Goal: Task Accomplishment & Management: Manage account settings

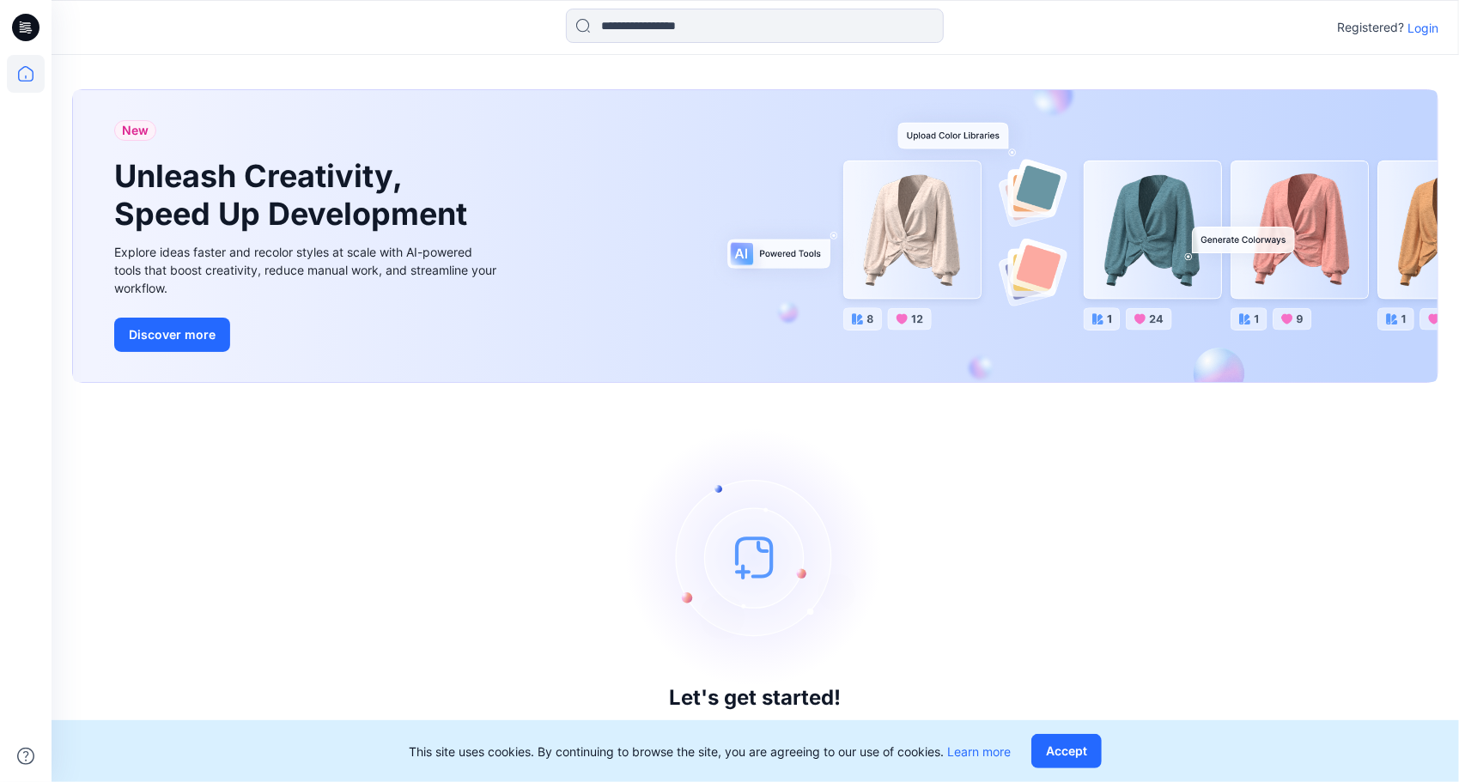
click at [1421, 30] on p "Login" at bounding box center [1422, 28] width 31 height 18
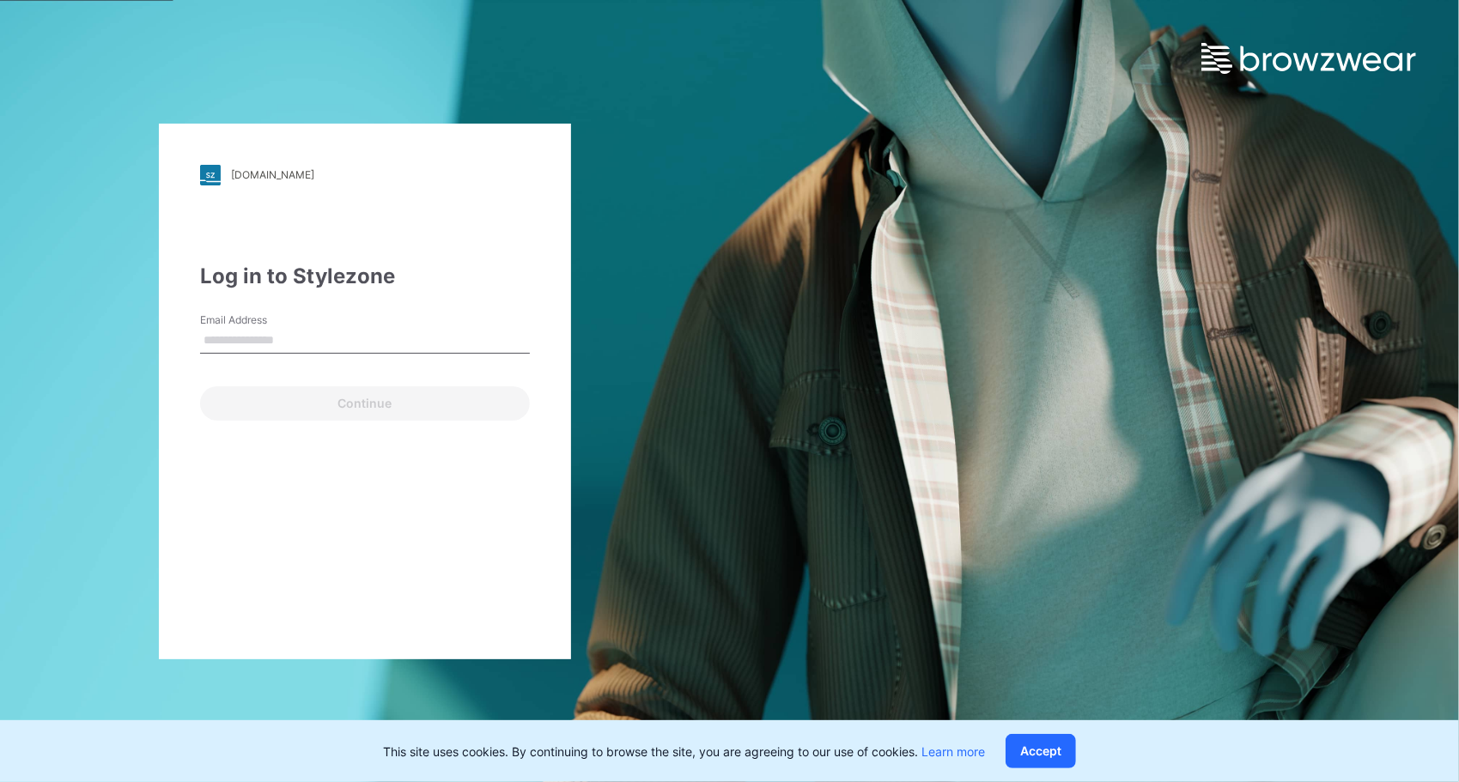
click at [252, 343] on input "Email Address" at bounding box center [365, 341] width 330 height 26
type input "**********"
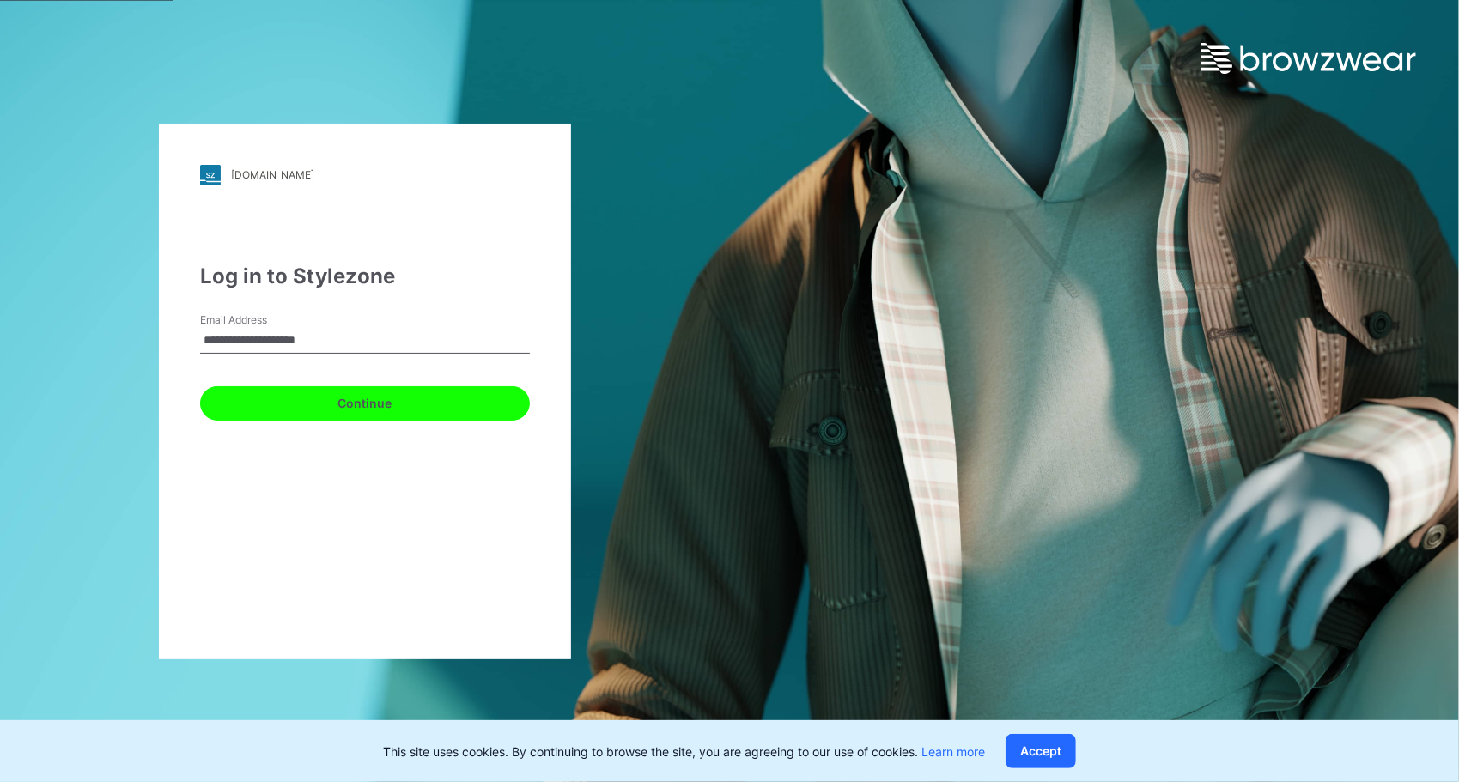
click at [399, 402] on button "Continue" at bounding box center [365, 403] width 330 height 34
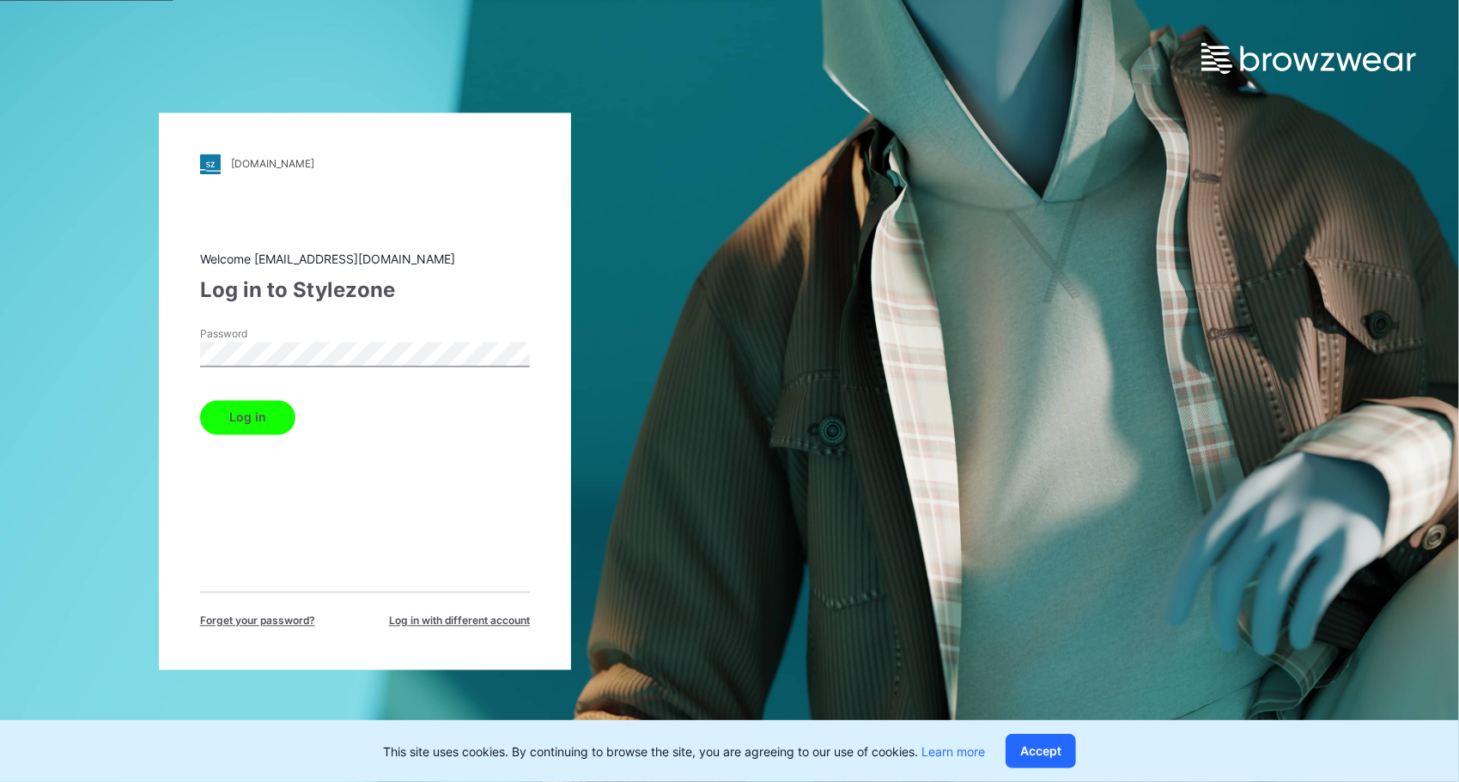
click at [525, 495] on div "Welcome [EMAIL_ADDRESS][DOMAIN_NAME] Log in to Stylezone Password Log in Forget…" at bounding box center [365, 439] width 330 height 379
click at [233, 414] on button "Log in" at bounding box center [247, 417] width 95 height 34
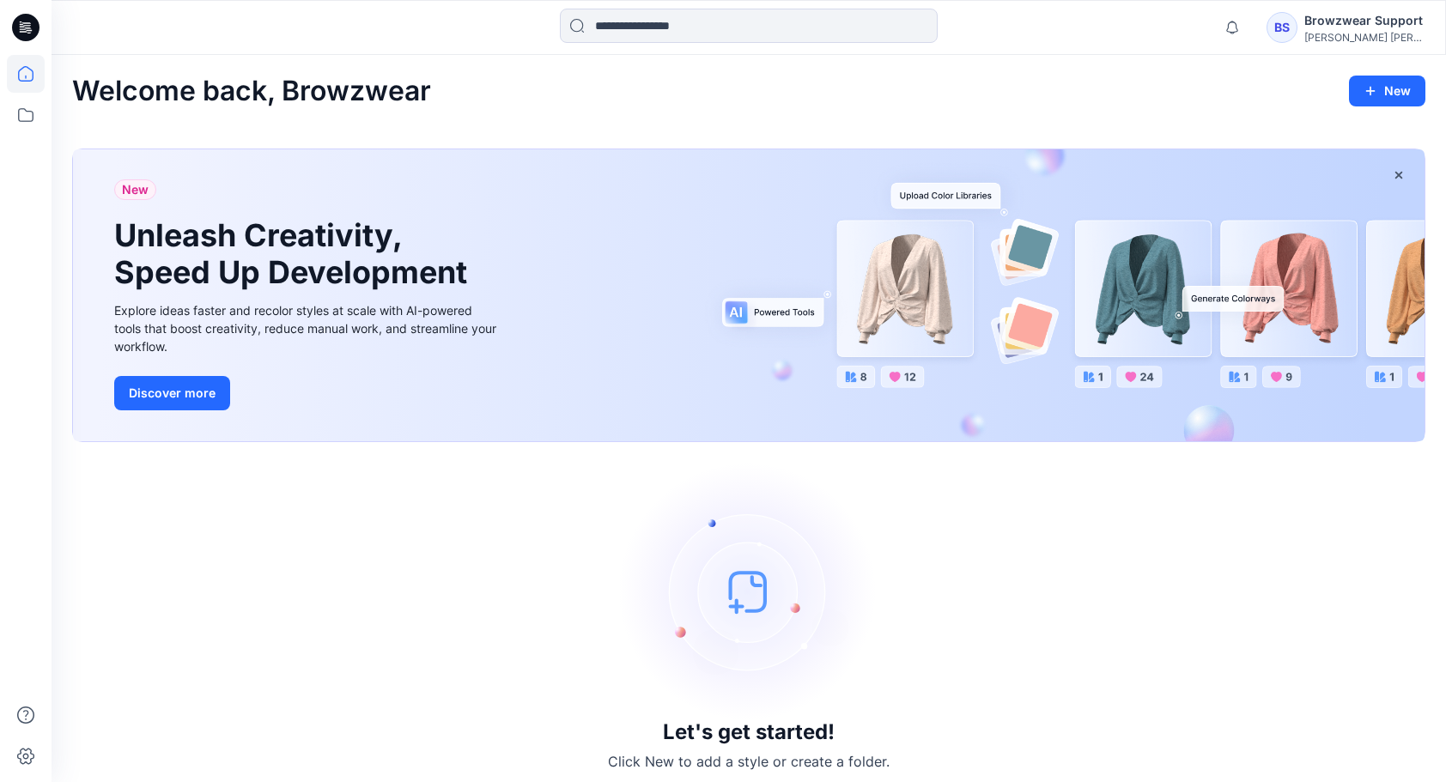
click at [1338, 21] on div "Browzwear Support" at bounding box center [1364, 20] width 120 height 21
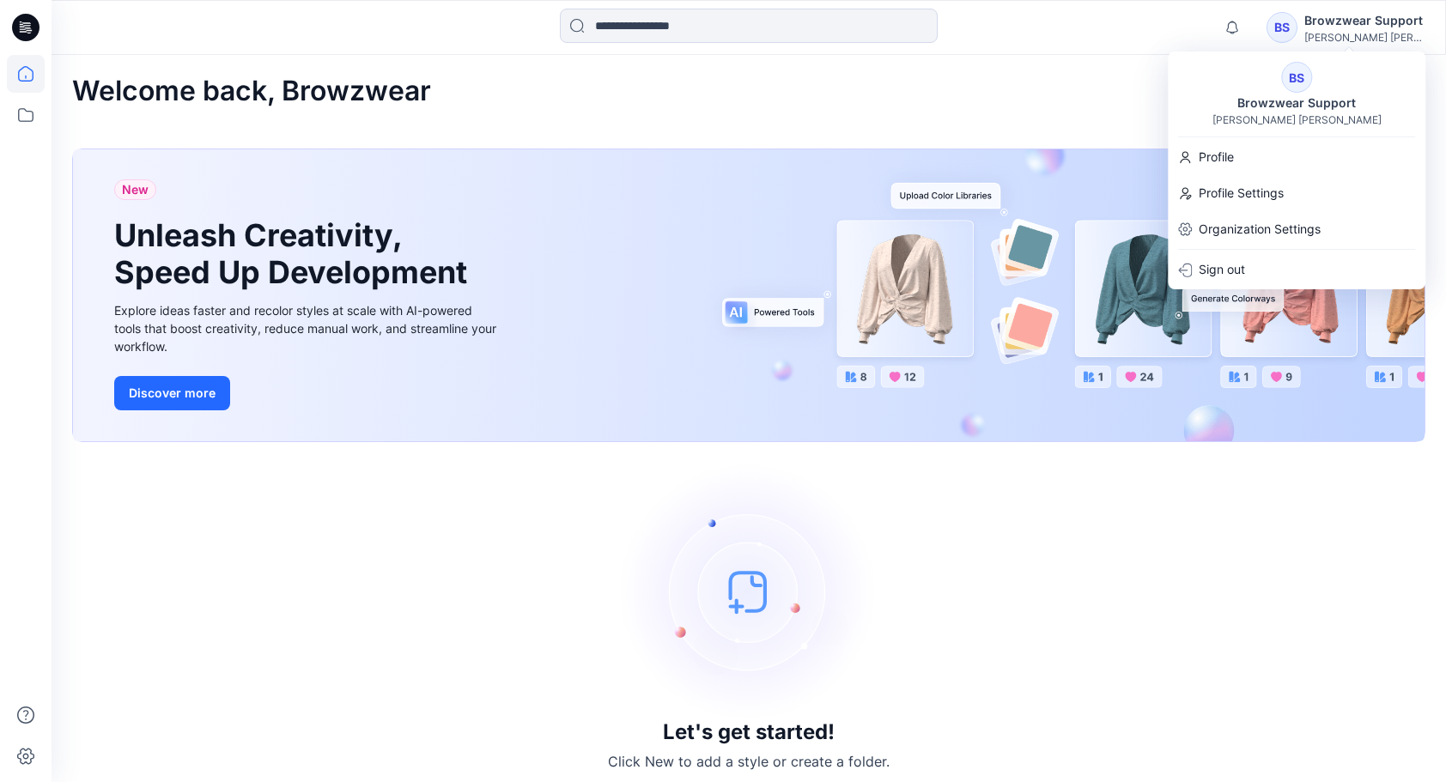
click at [1044, 70] on div "Welcome back, Browzwear New New Unleash Creativity, Speed Up Development Explor…" at bounding box center [749, 423] width 1394 height 737
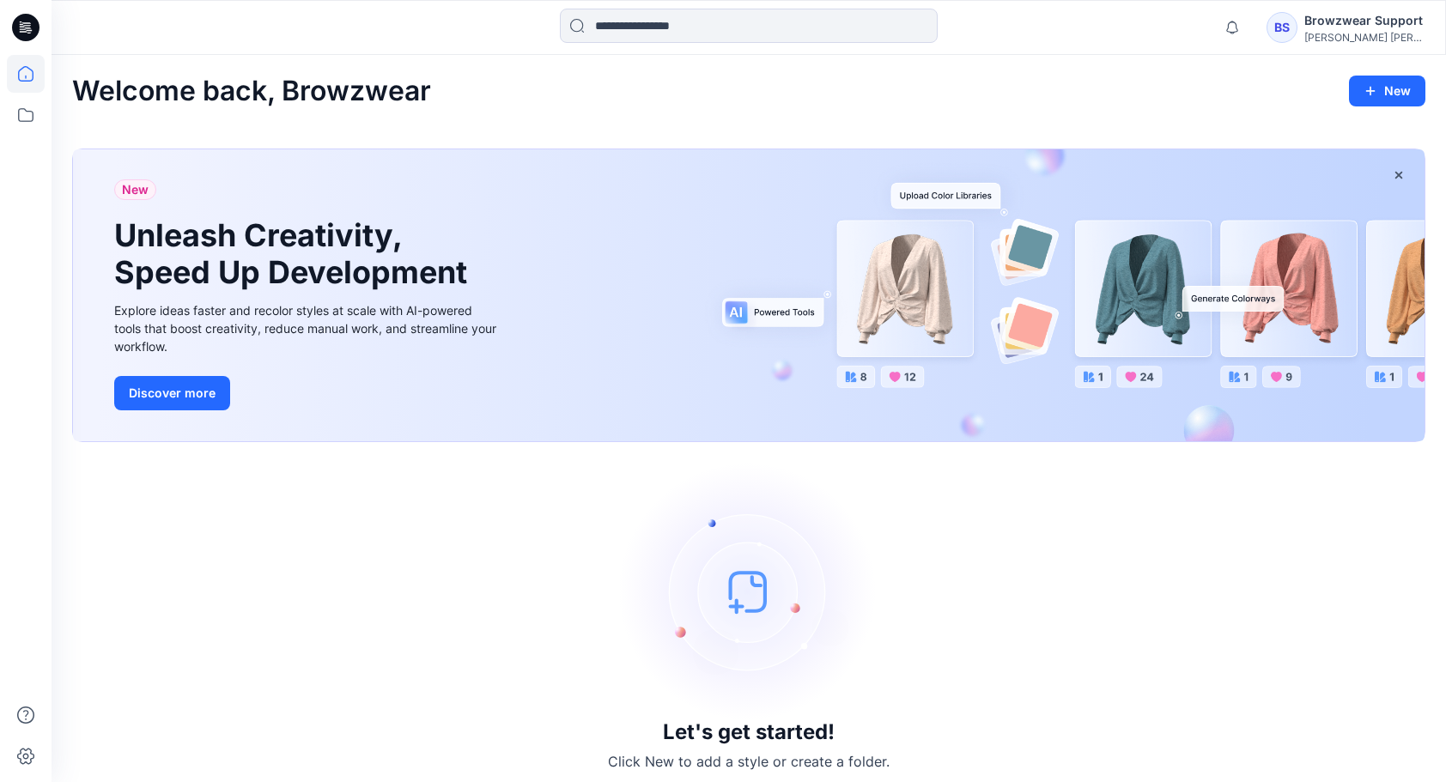
click at [1334, 35] on div "[PERSON_NAME] [PERSON_NAME]" at bounding box center [1364, 37] width 120 height 13
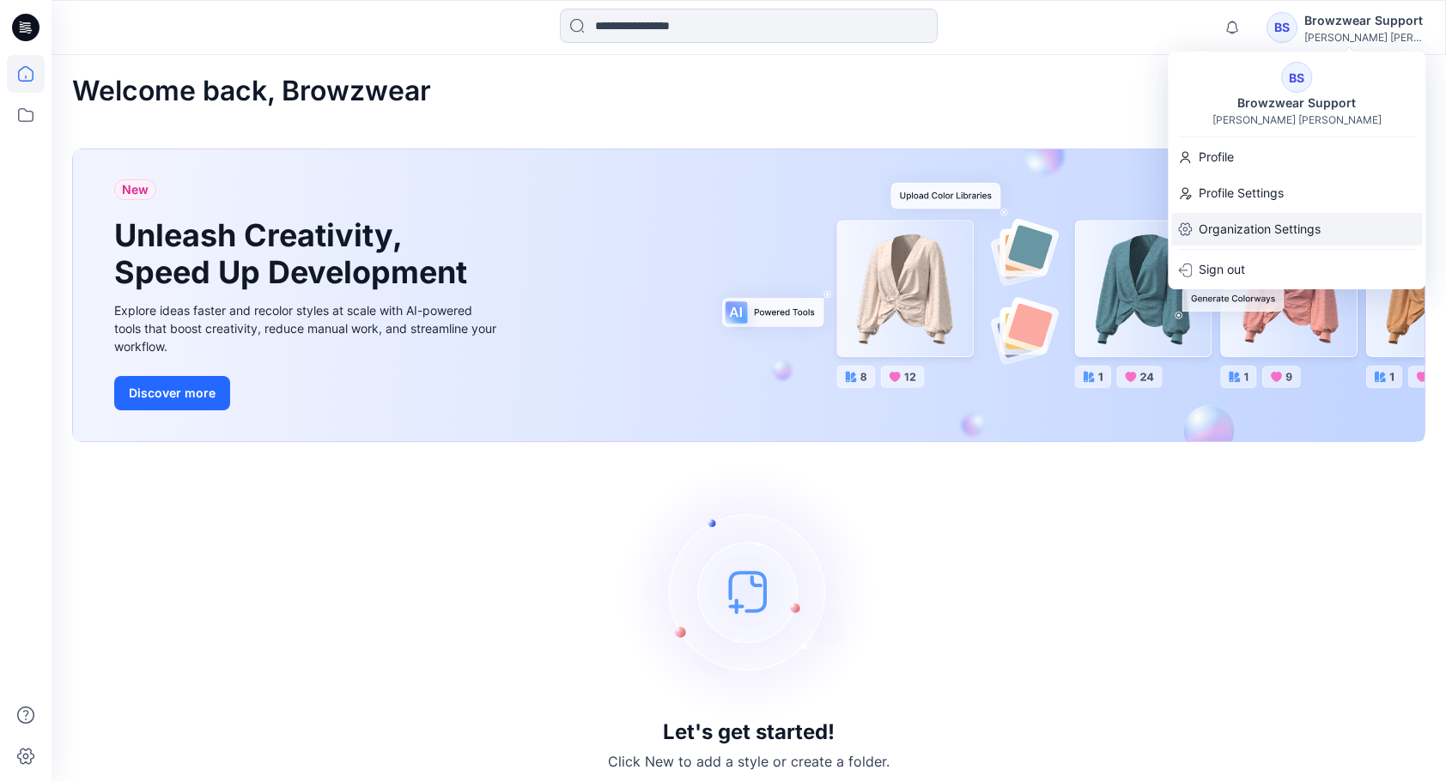
click at [1240, 231] on p "Organization Settings" at bounding box center [1259, 229] width 122 height 33
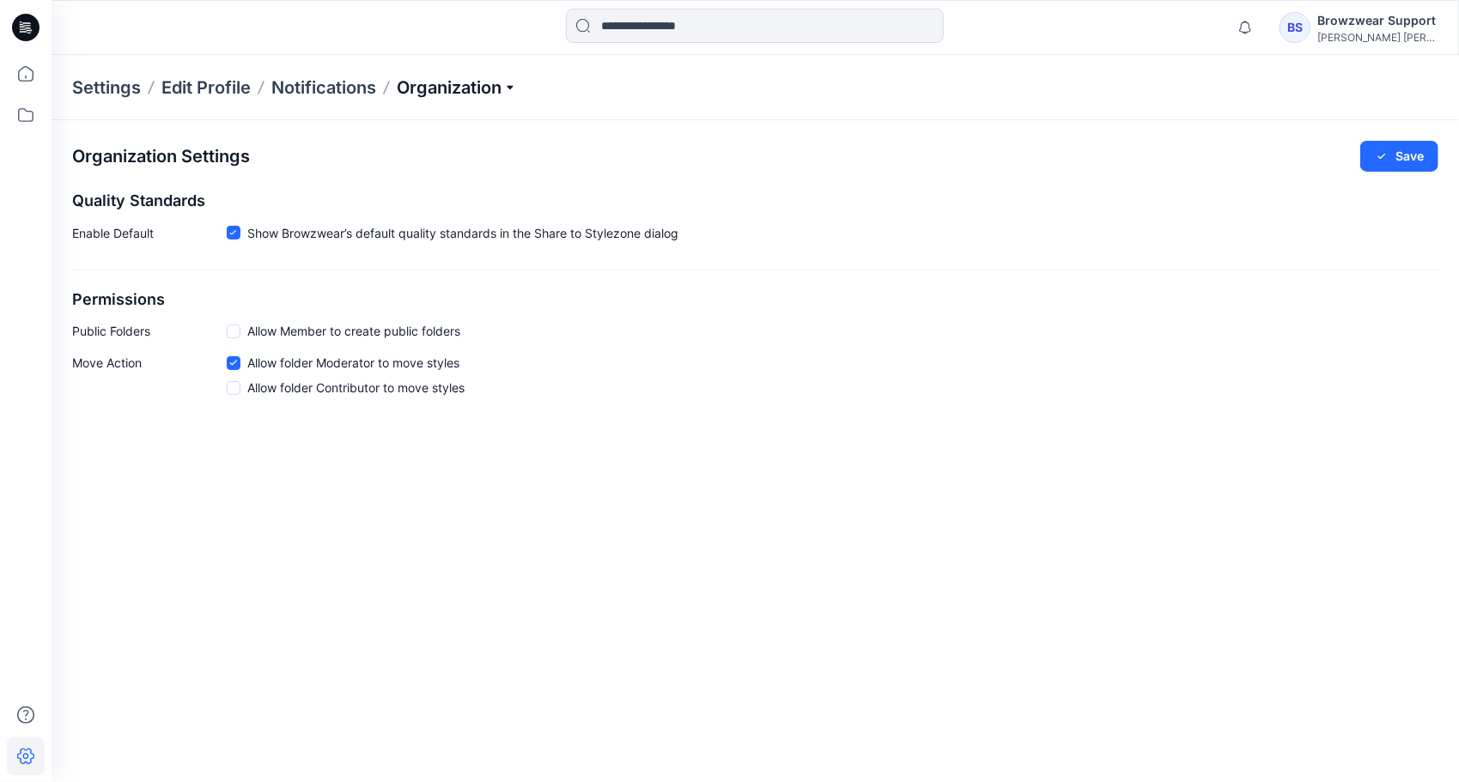
click at [460, 94] on p "Organization" at bounding box center [457, 88] width 120 height 24
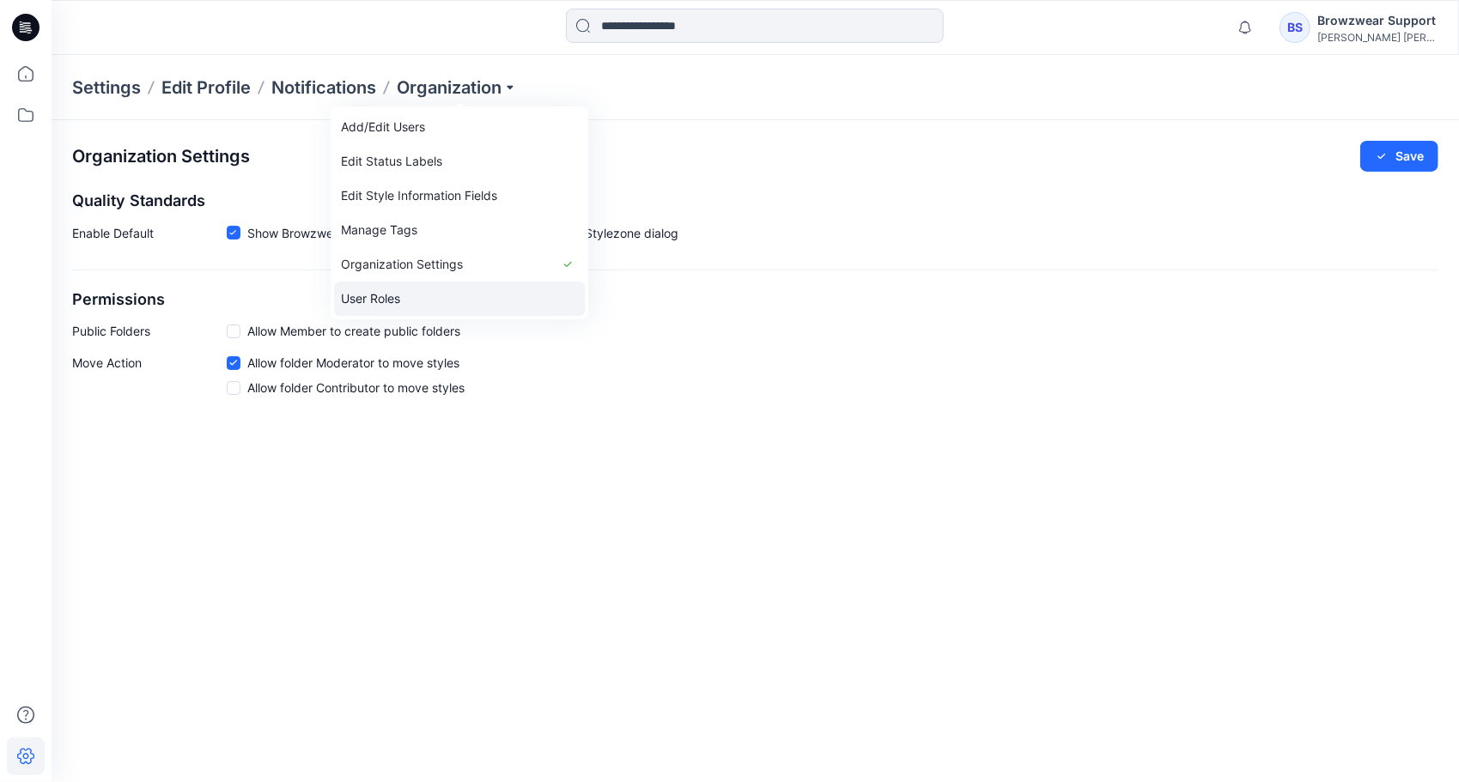
click at [416, 288] on link "User Roles" at bounding box center [459, 299] width 251 height 34
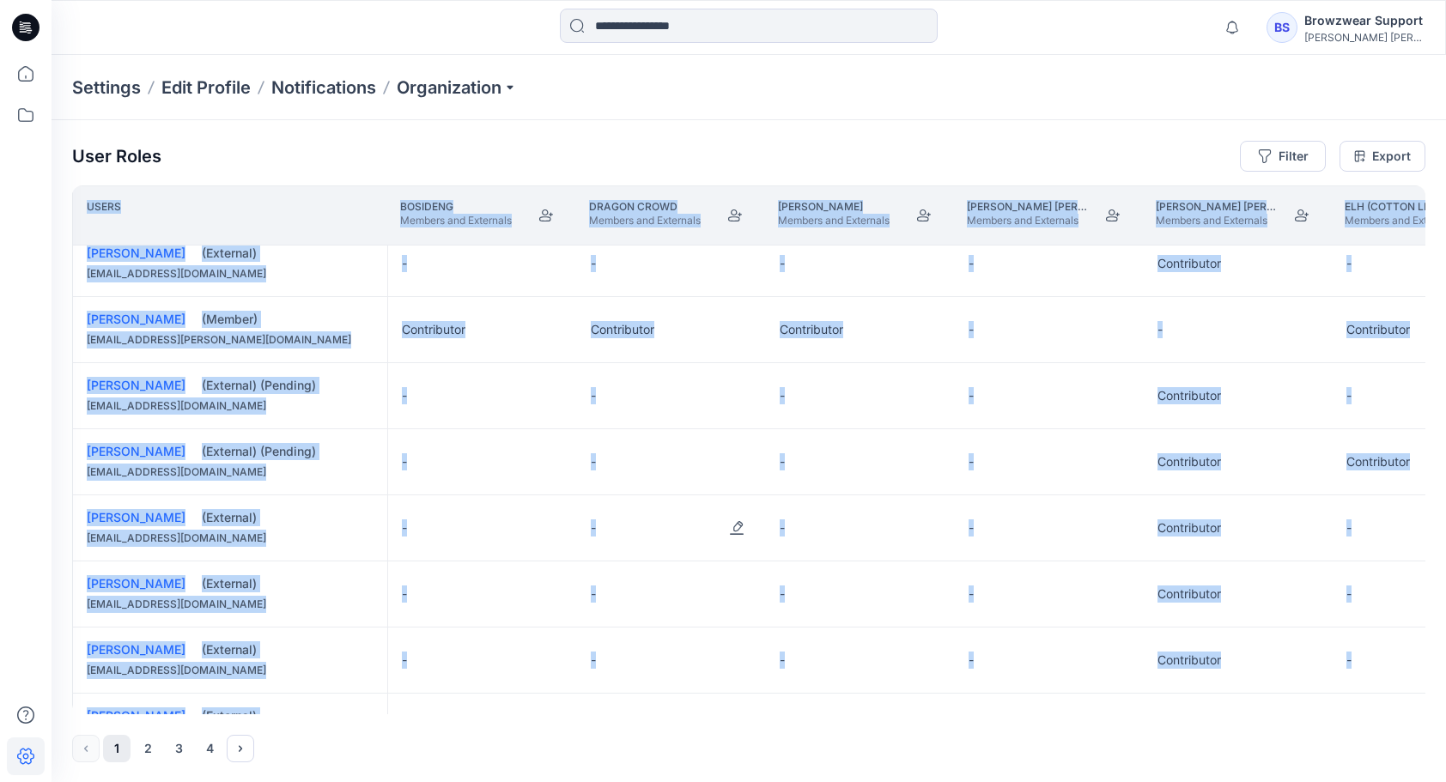
scroll to position [1200, 0]
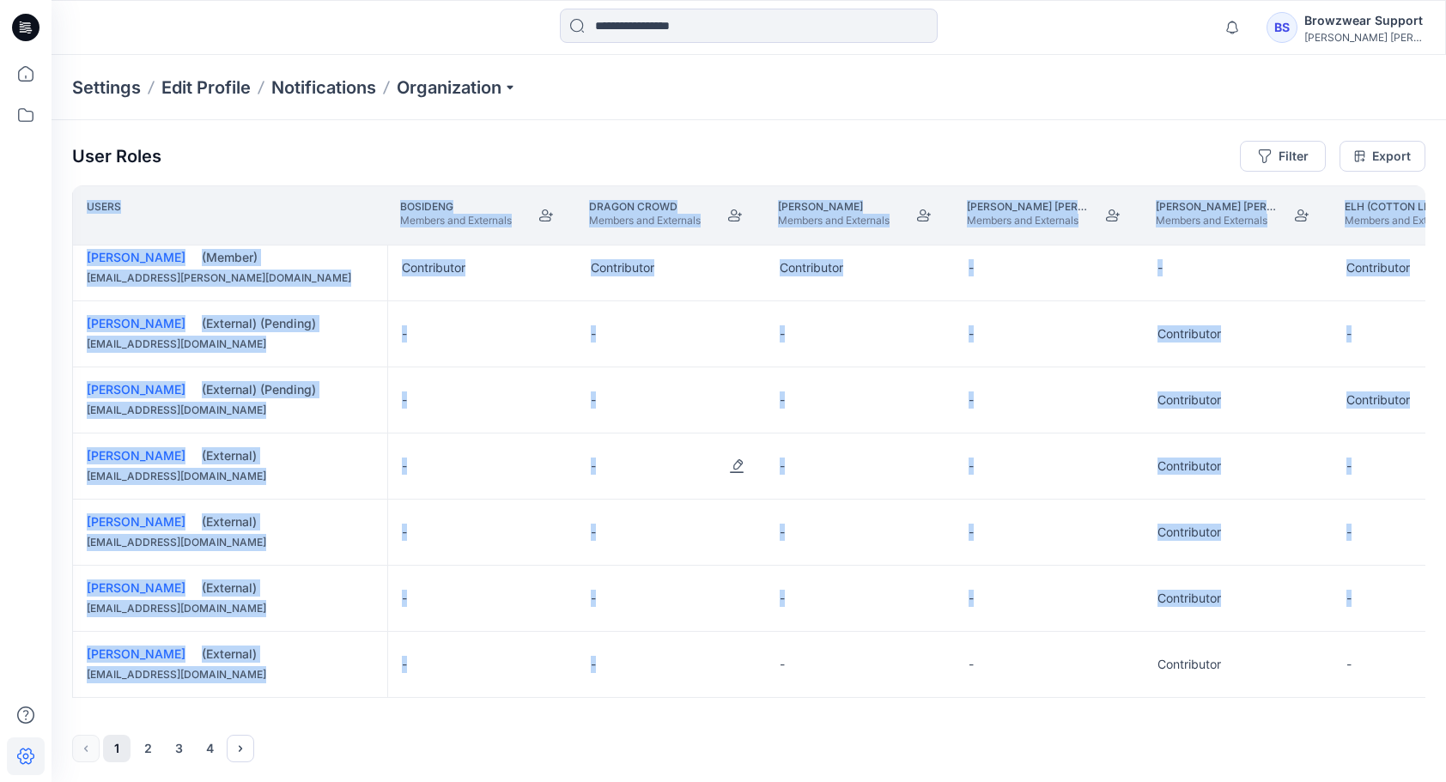
drag, startPoint x: 461, startPoint y: 714, endPoint x: 732, endPoint y: 705, distance: 271.4
click at [733, 705] on div "User Roles Filter Export Users Bosideng Members and Externals Dragon Crowd Memb…" at bounding box center [749, 451] width 1394 height 663
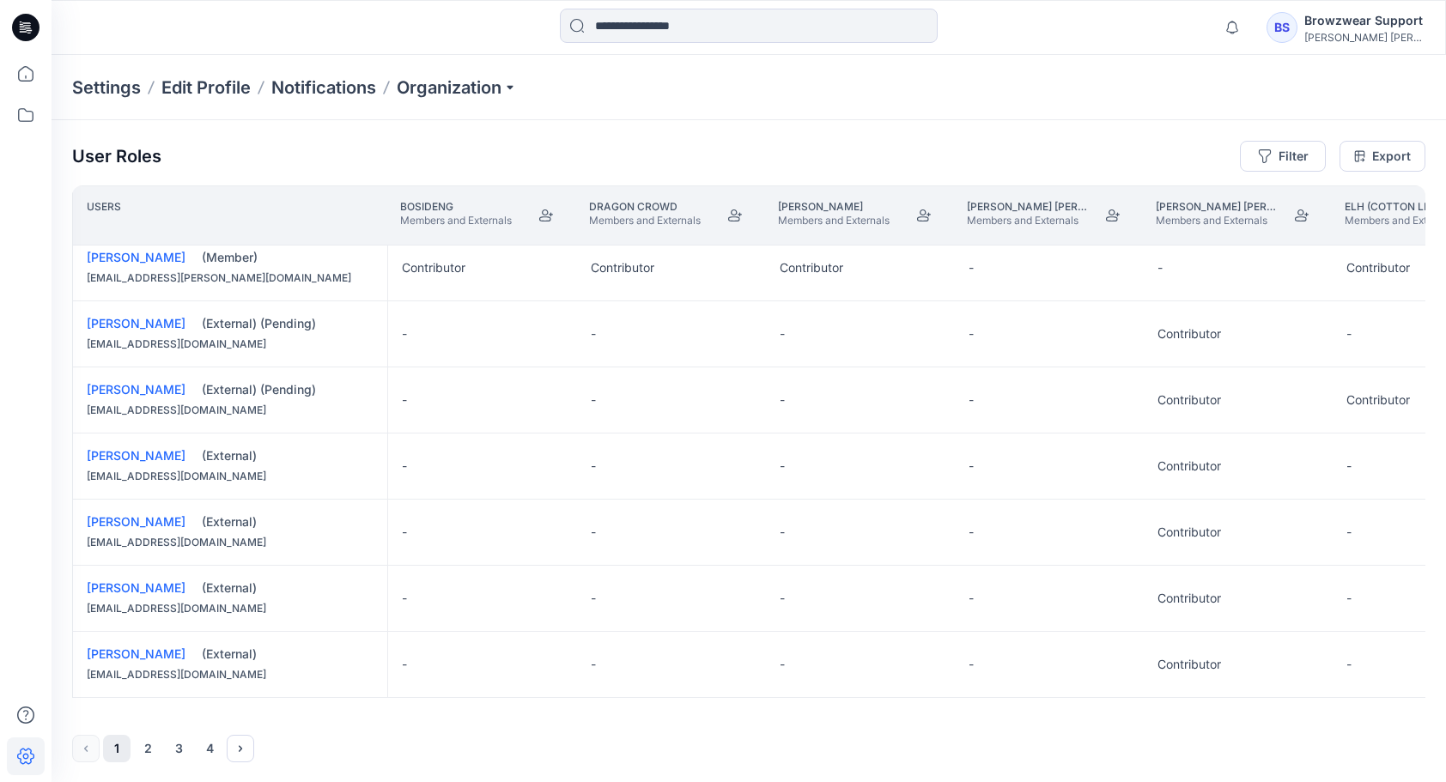
drag, startPoint x: 529, startPoint y: 714, endPoint x: 585, endPoint y: 714, distance: 56.7
click at [585, 714] on div "User Roles Filter Export Users Bosideng Members and Externals Dragon Crowd Memb…" at bounding box center [749, 451] width 1394 height 663
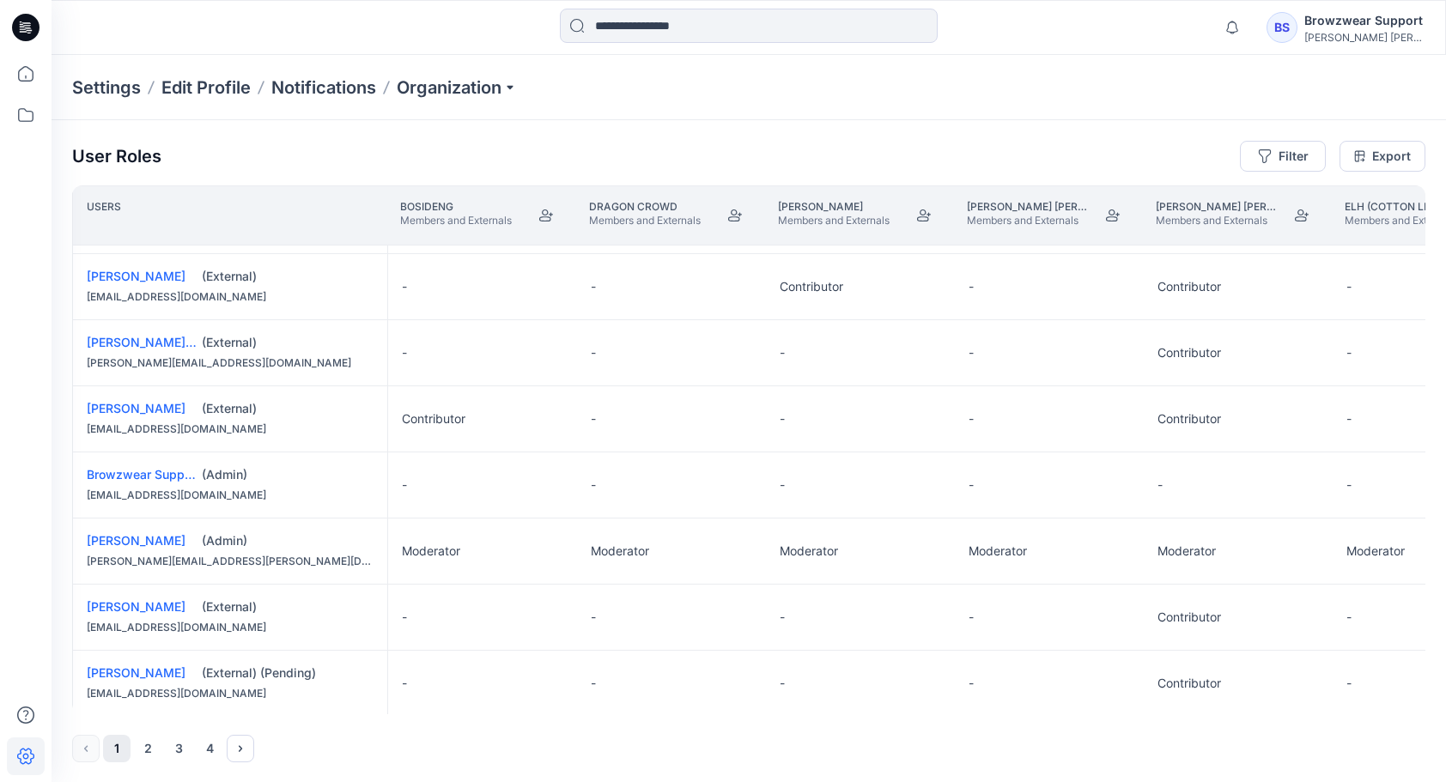
scroll to position [0, 0]
